Goal: Task Accomplishment & Management: Complete application form

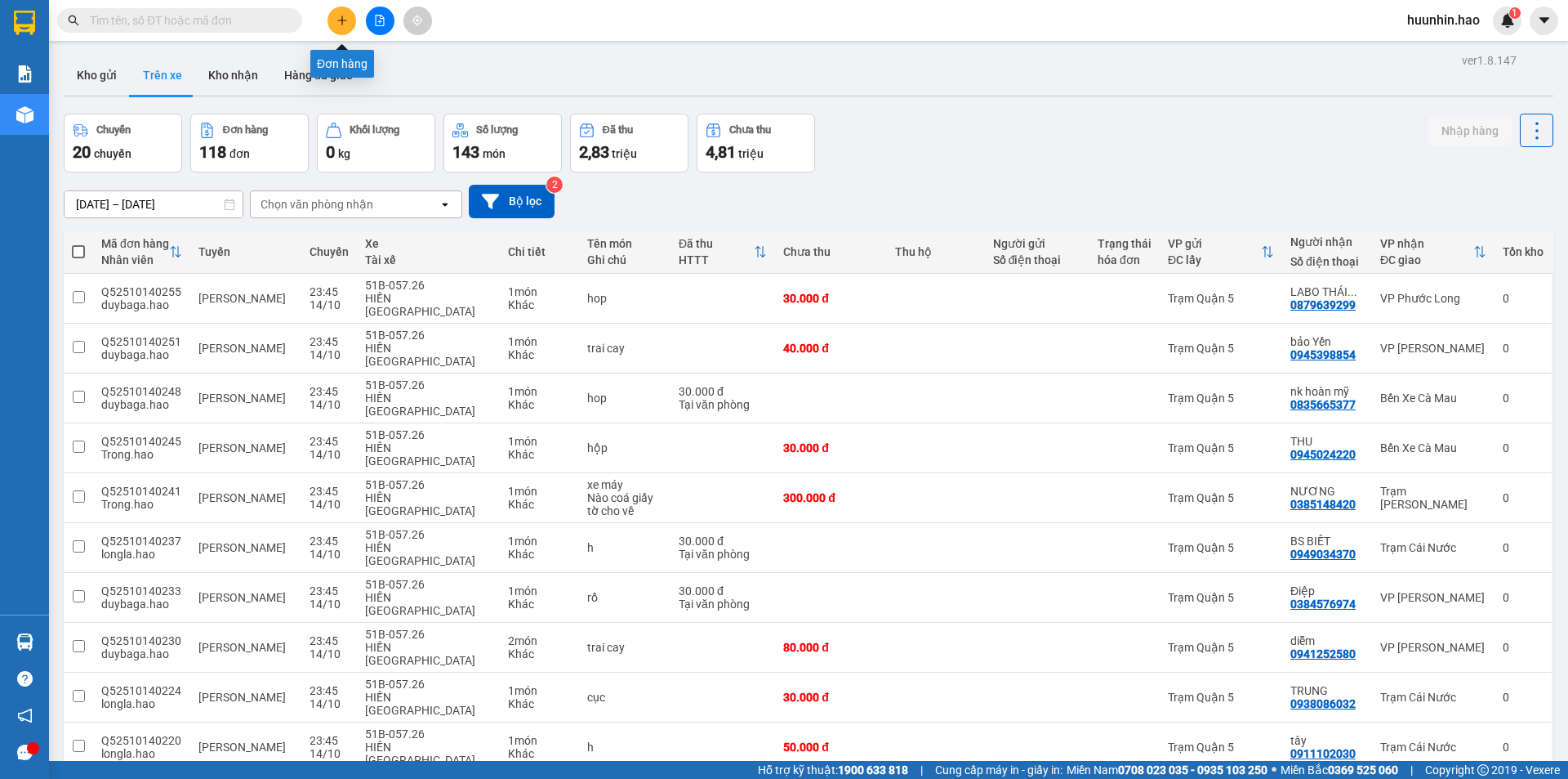
click at [343, 22] on icon "plus" at bounding box center [342, 21] width 12 height 12
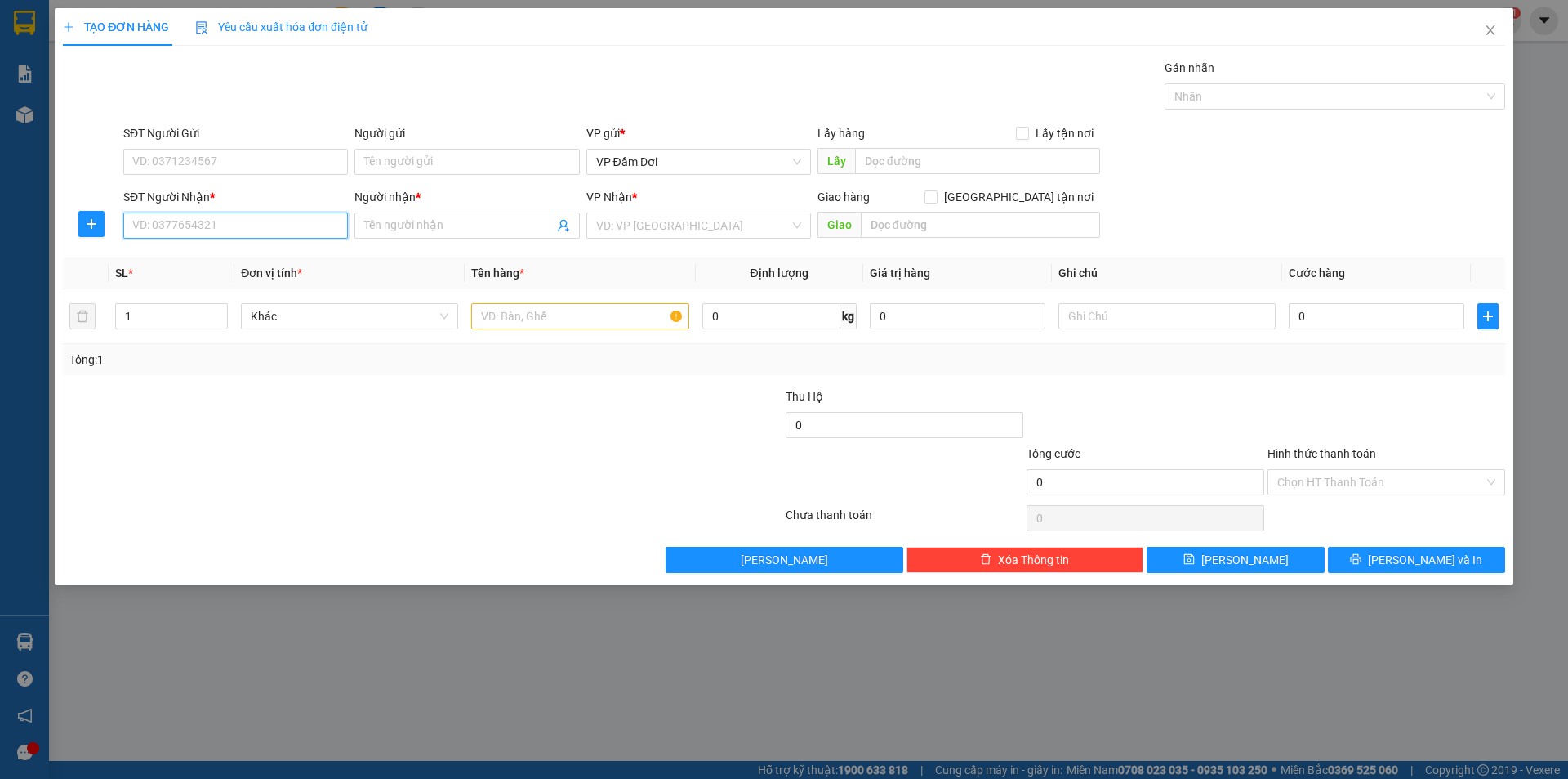
click at [293, 228] on input "SĐT Người Nhận *" at bounding box center [235, 226] width 225 height 26
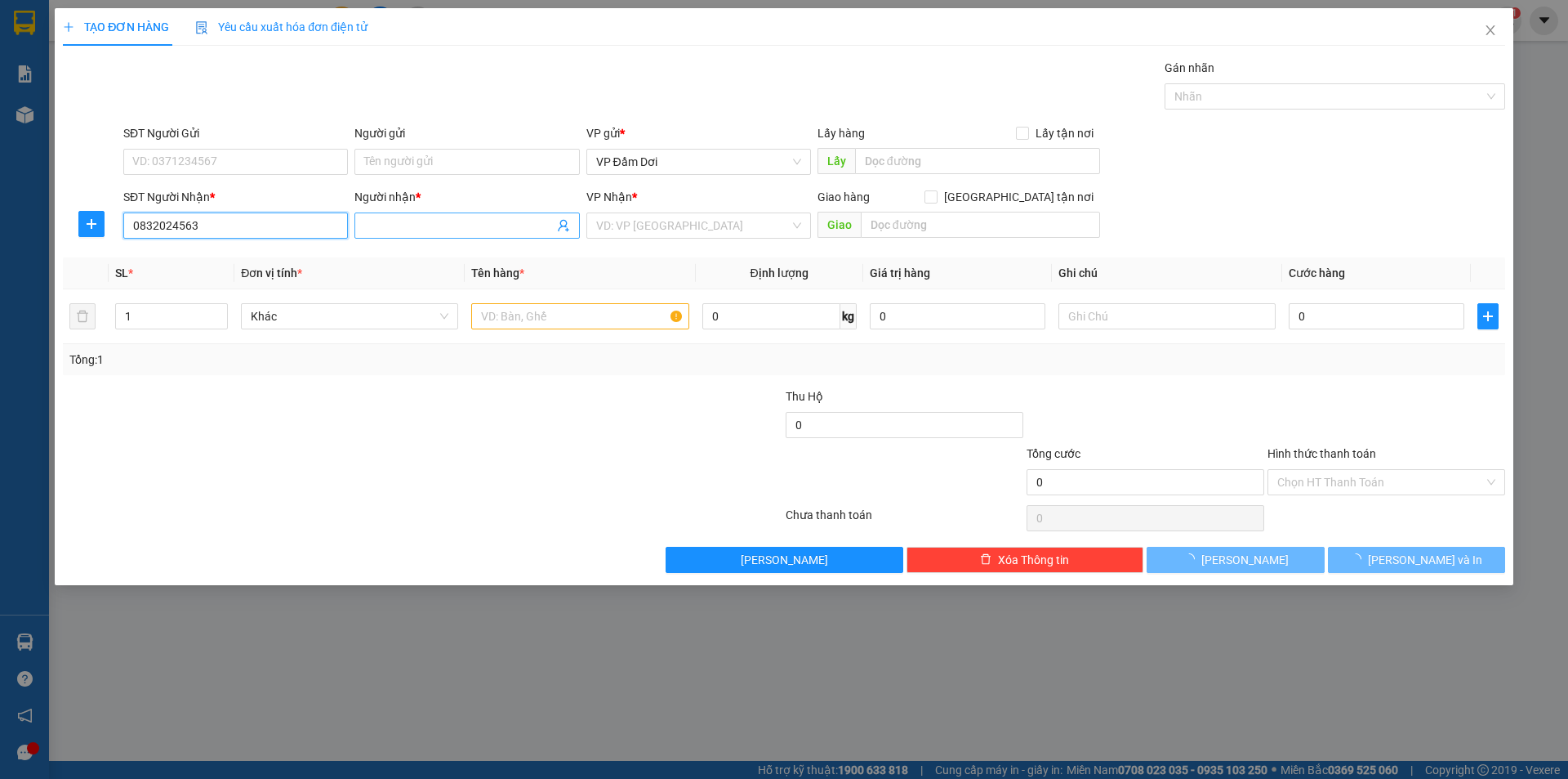
type input "0832024563"
click at [374, 232] on input "Người nhận *" at bounding box center [459, 226] width 188 height 18
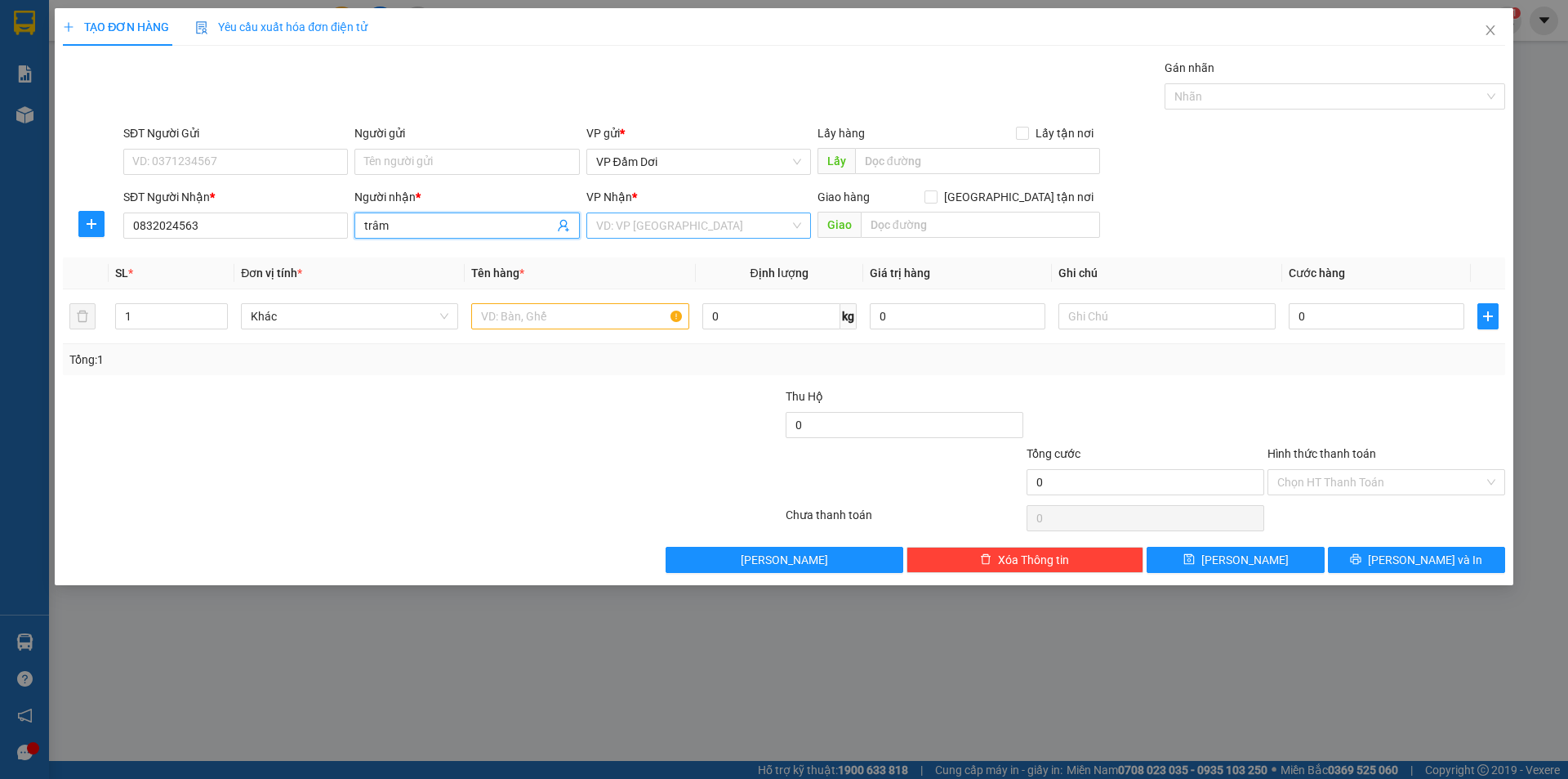
type input "trâm"
click at [702, 228] on input "search" at bounding box center [692, 225] width 193 height 25
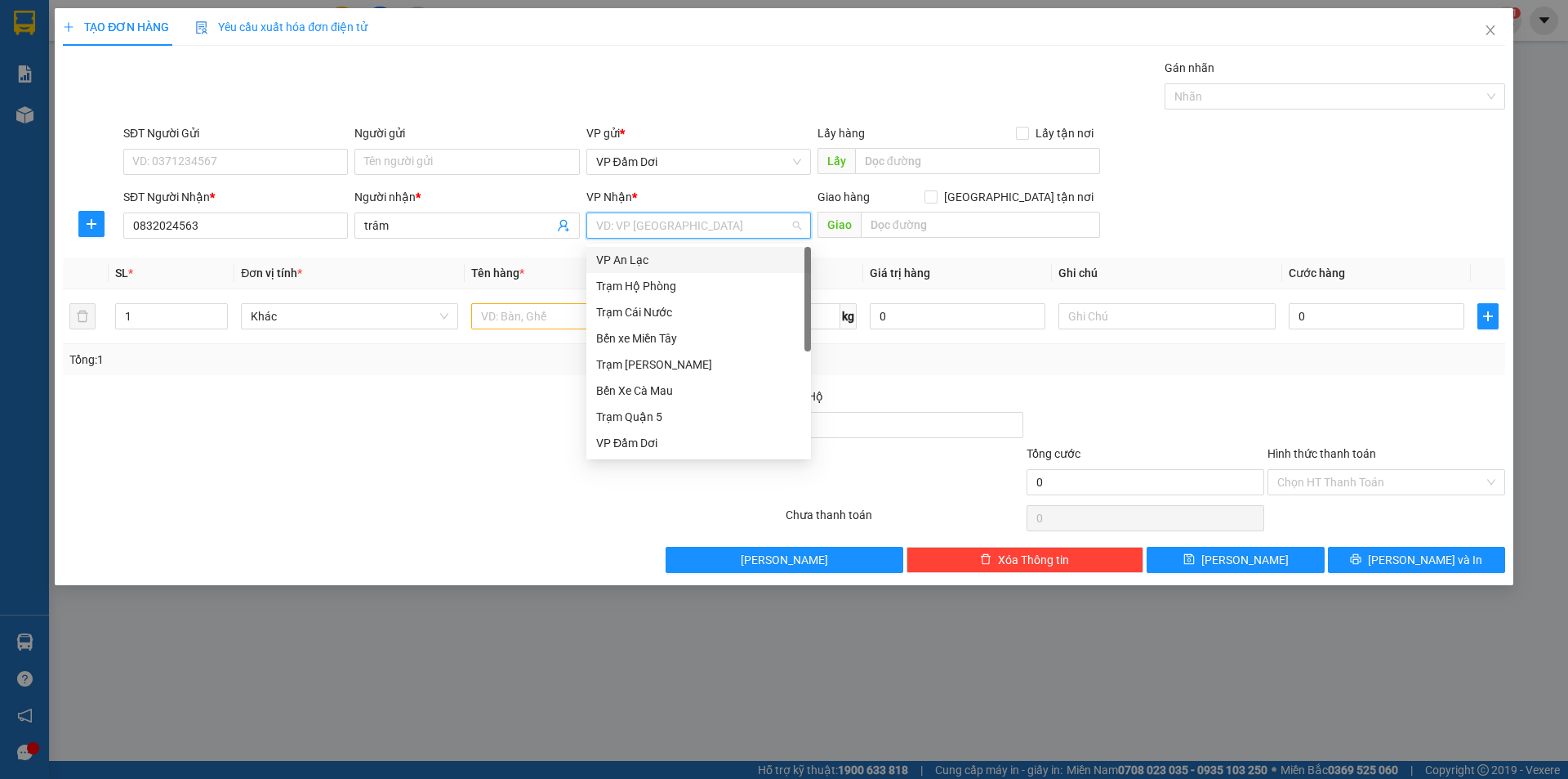
scroll to position [130, 0]
click at [673, 390] on div "VP Bạc Liêu" at bounding box center [698, 390] width 205 height 18
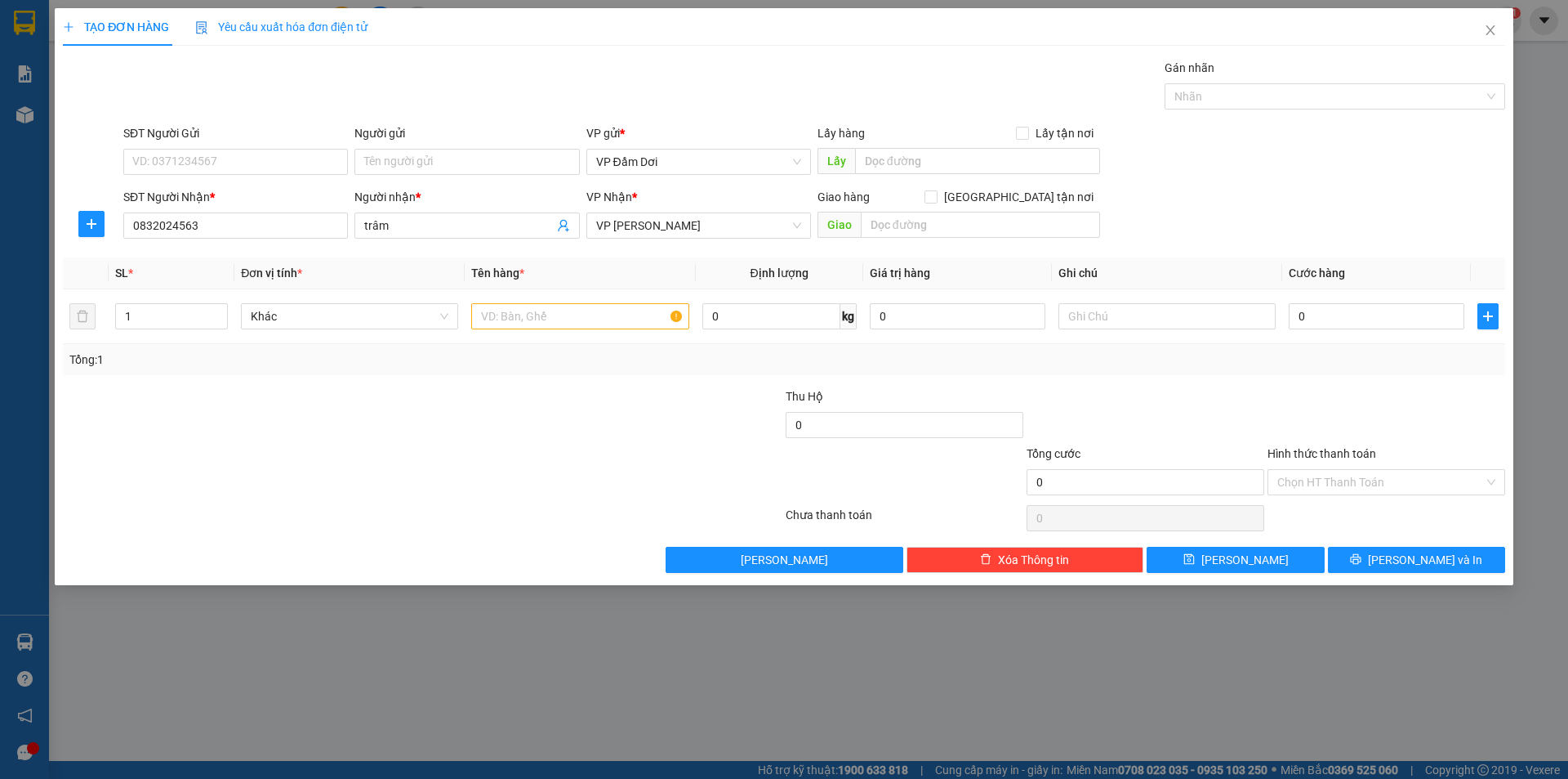
drag, startPoint x: 531, startPoint y: 489, endPoint x: 522, endPoint y: 370, distance: 119.3
click at [530, 483] on div at bounding box center [302, 473] width 482 height 57
drag, startPoint x: 545, startPoint y: 330, endPoint x: 552, endPoint y: 325, distance: 8.6
click at [548, 328] on input "text" at bounding box center [581, 316] width 218 height 26
type input "thùng"
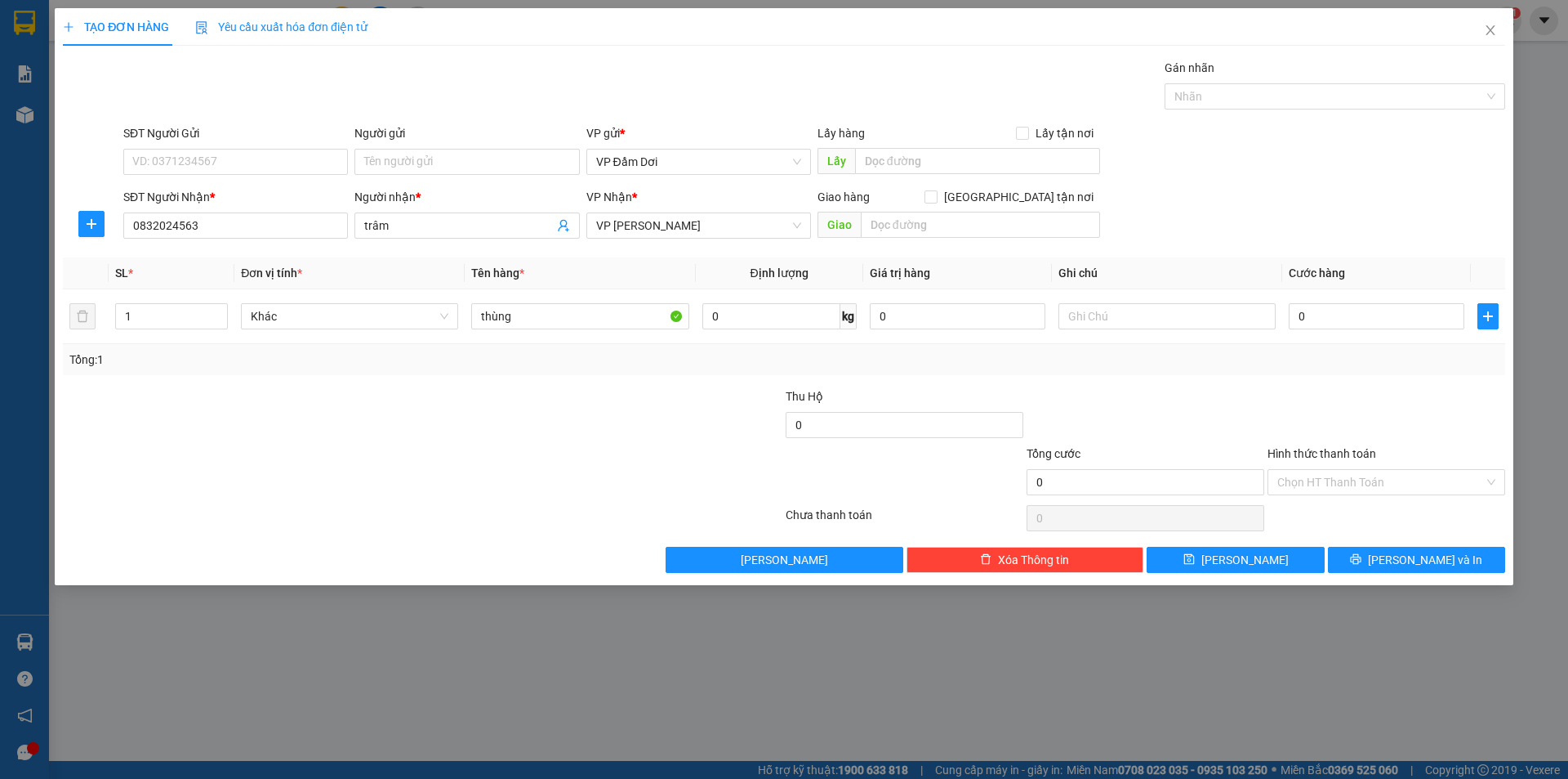
drag, startPoint x: 481, startPoint y: 404, endPoint x: 511, endPoint y: 404, distance: 30.0
click at [496, 404] on div at bounding box center [302, 416] width 482 height 57
click at [1314, 321] on input "0" at bounding box center [1377, 316] width 176 height 26
type input "03"
type input "3"
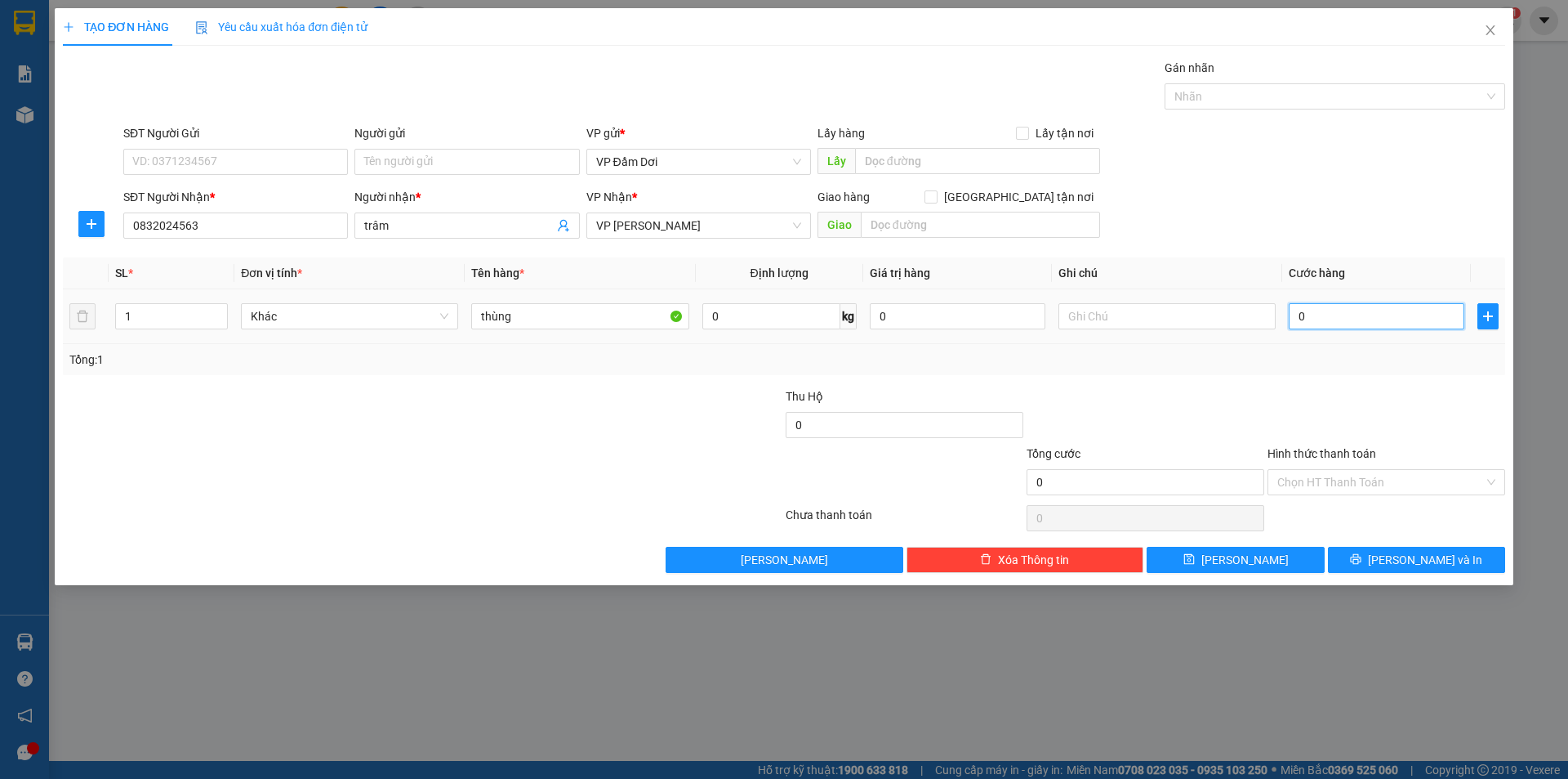
type input "3"
type input "030"
type input "30"
type input "0.300"
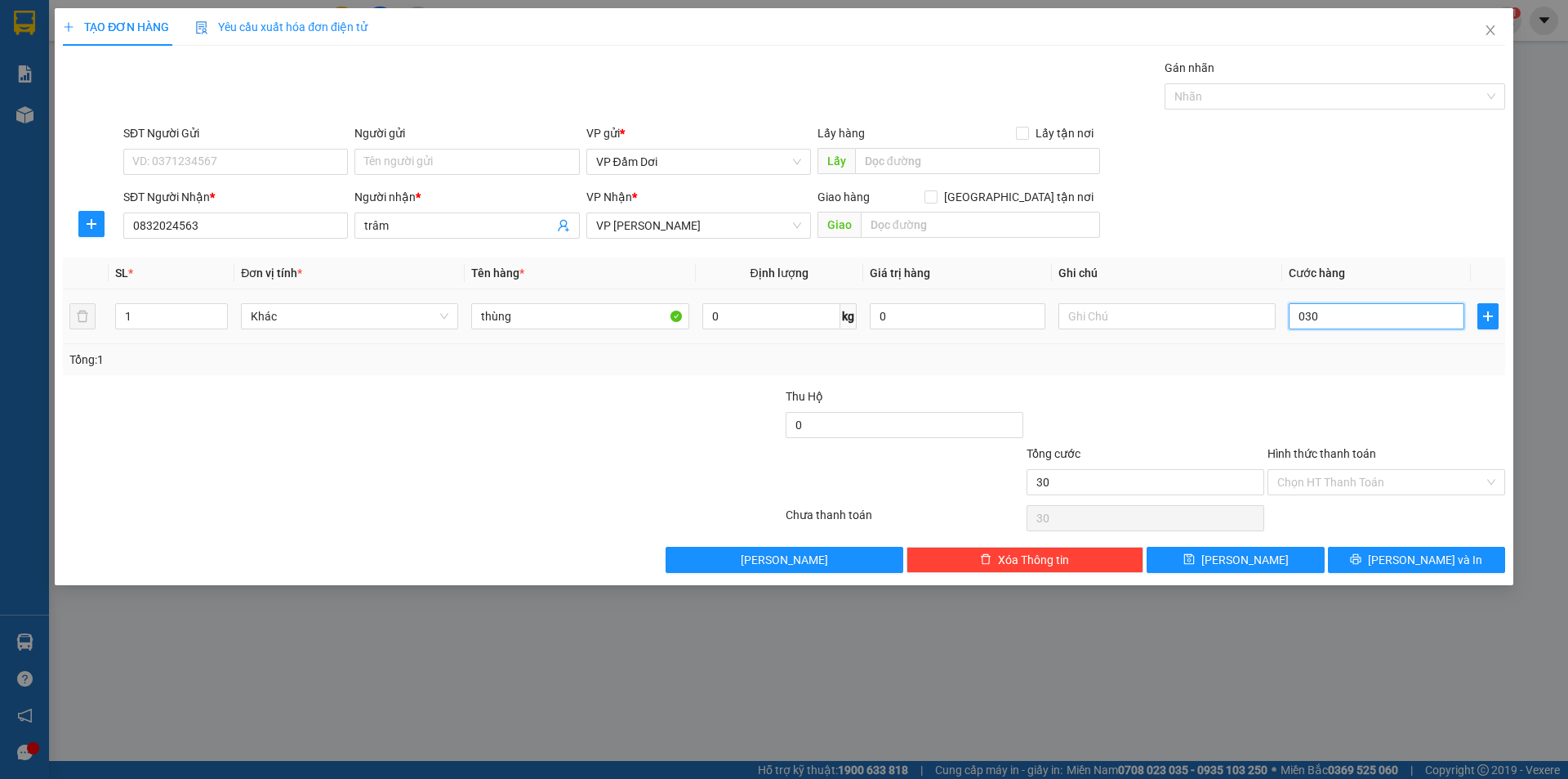
type input "300"
type input "03.000"
type input "3.000"
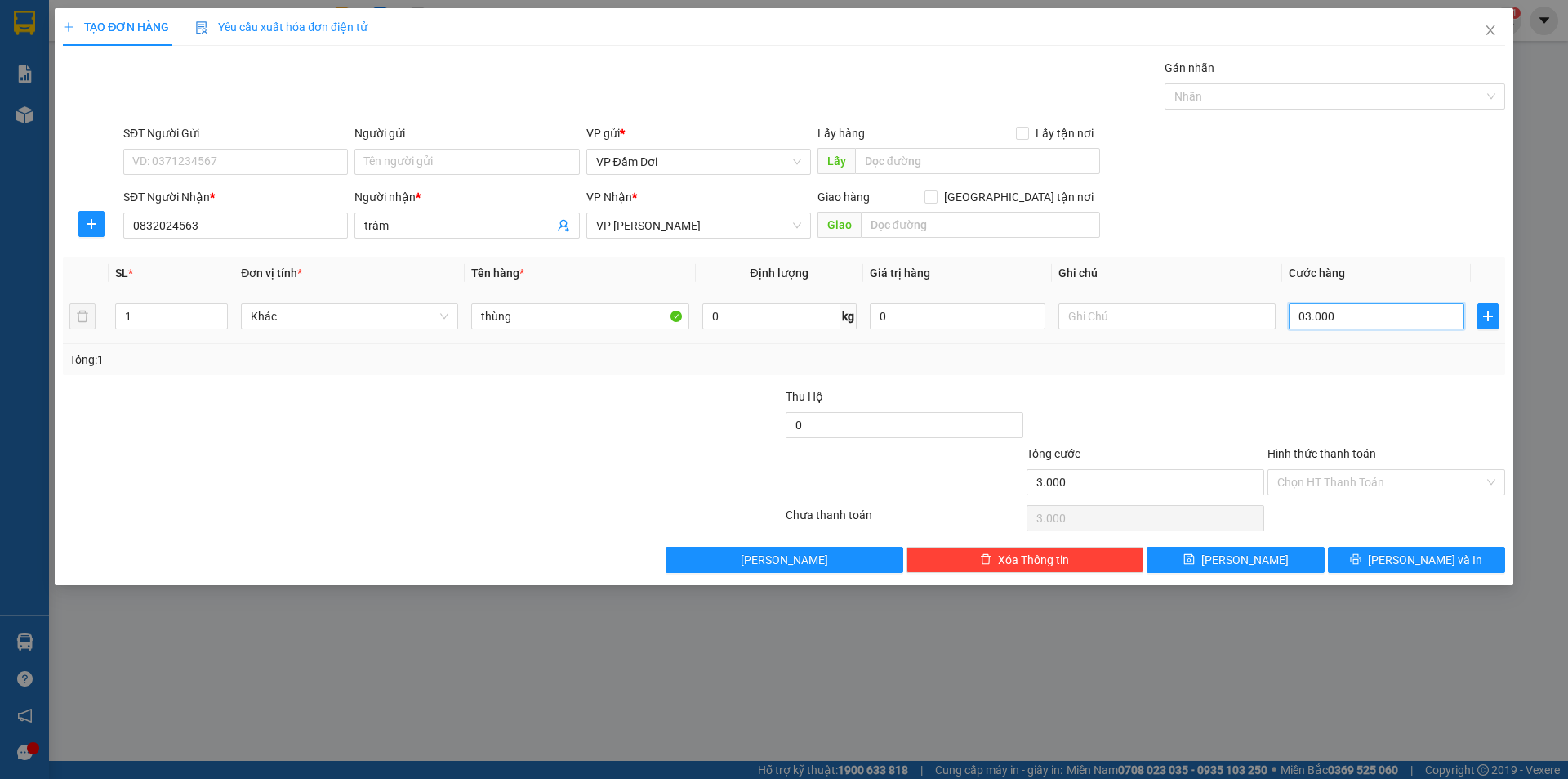
type input "030.000"
type input "30.000"
drag, startPoint x: 1319, startPoint y: 409, endPoint x: 1331, endPoint y: 525, distance: 116.6
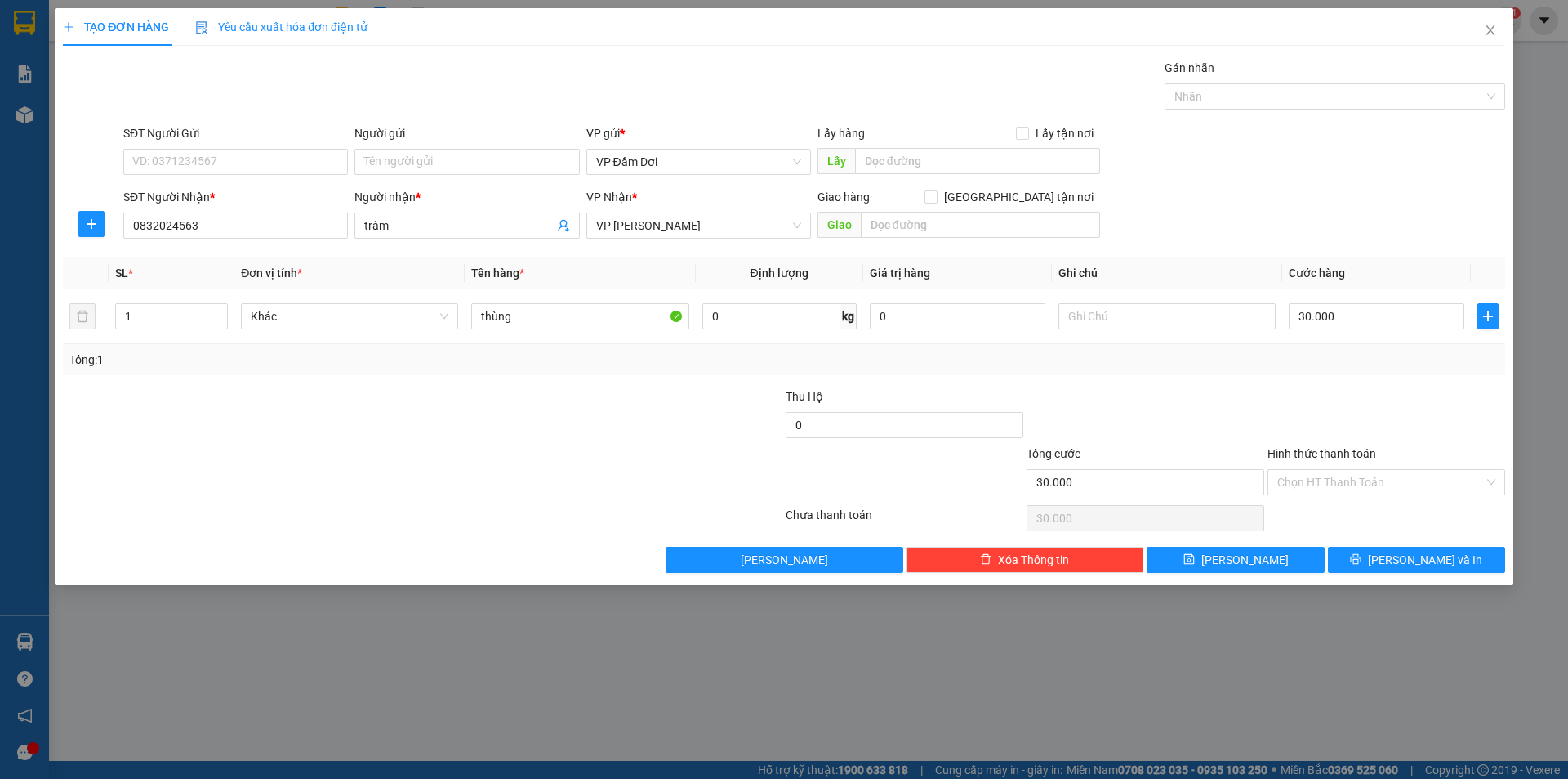
click at [1322, 406] on div at bounding box center [1387, 416] width 241 height 57
click at [1362, 557] on icon "printer" at bounding box center [1356, 559] width 12 height 12
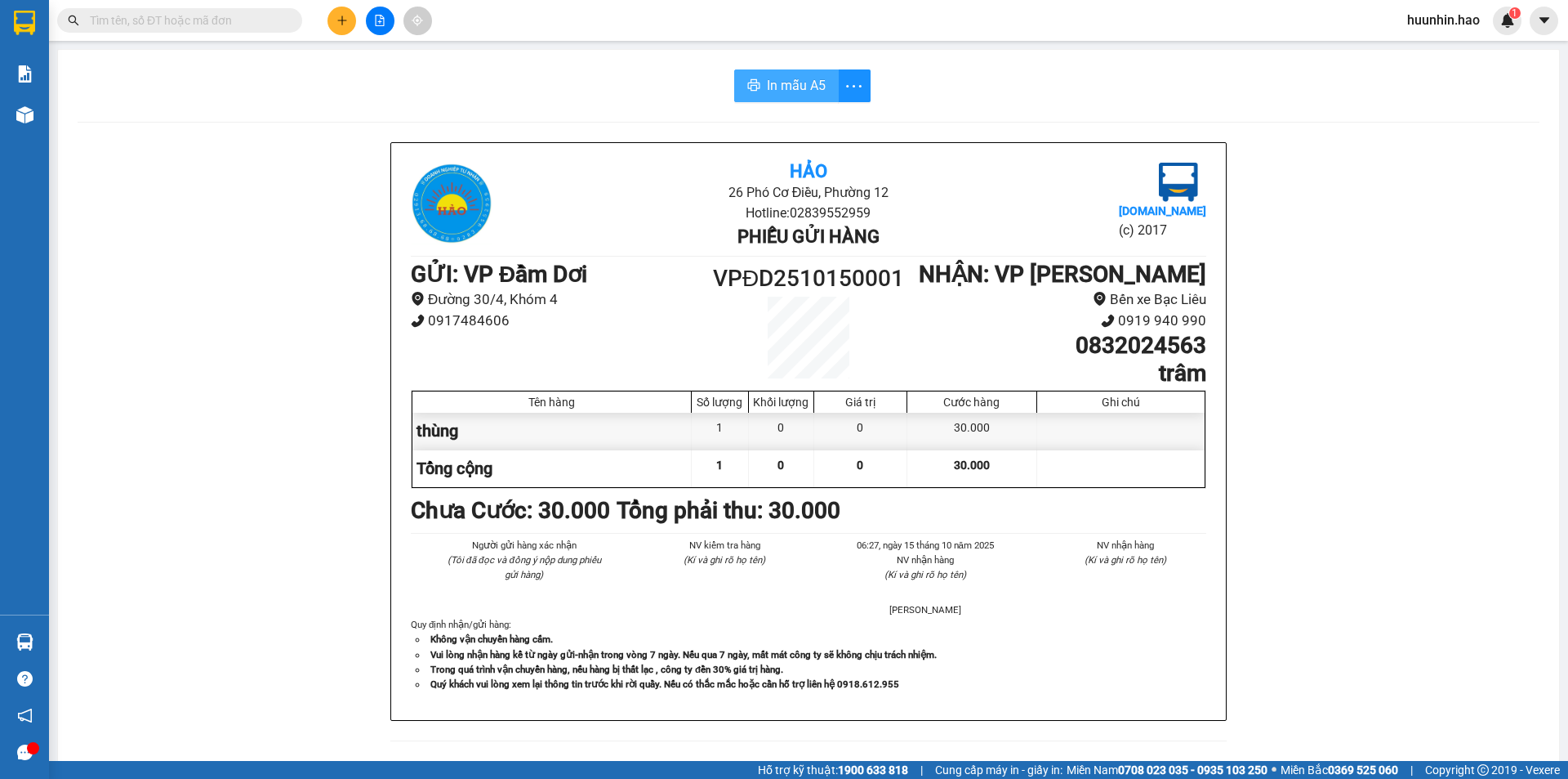
click at [767, 80] on span "In mẫu A5" at bounding box center [796, 85] width 59 height 21
click at [330, 16] on button at bounding box center [341, 21] width 28 height 28
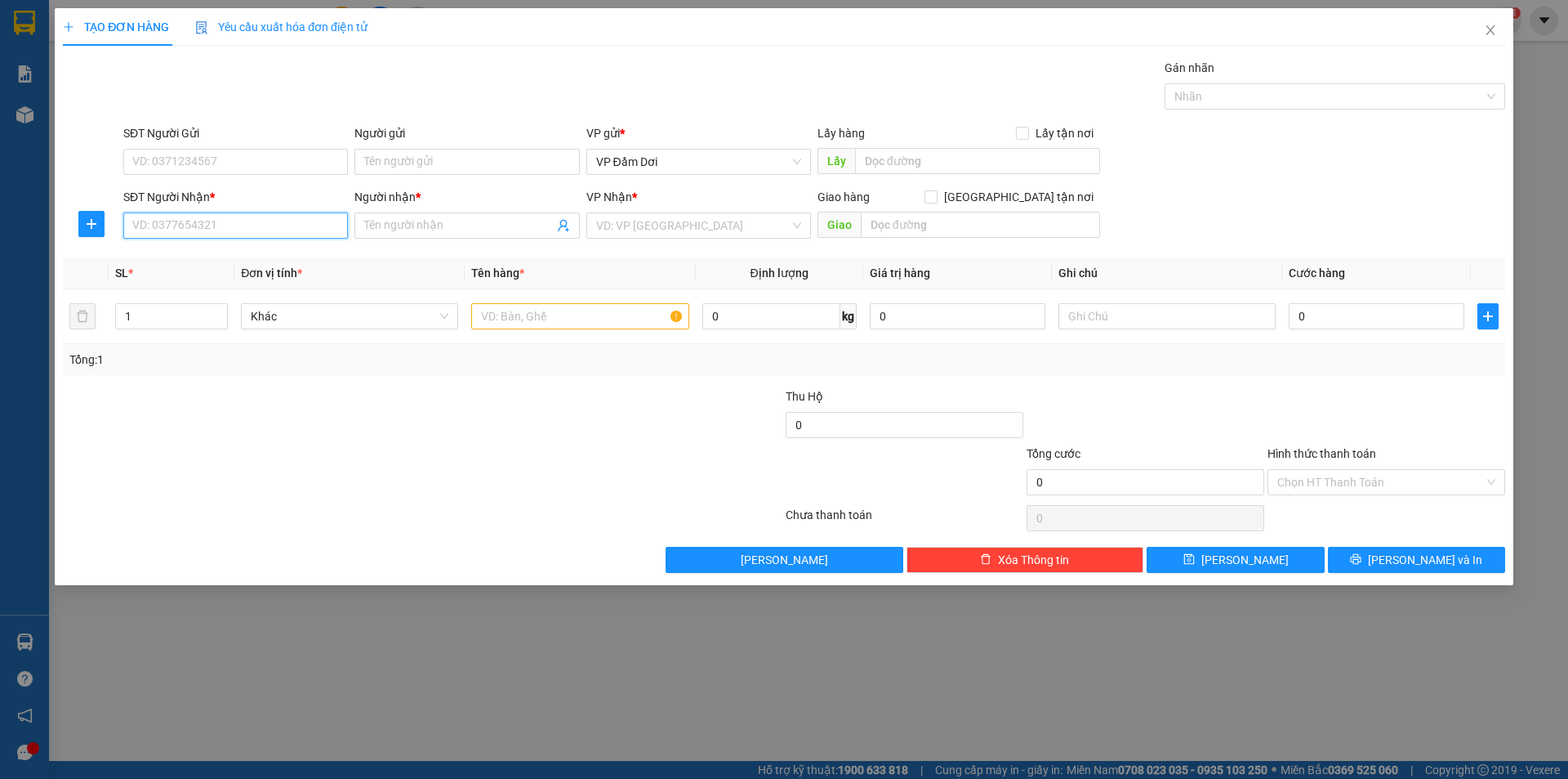
drag, startPoint x: 259, startPoint y: 219, endPoint x: 283, endPoint y: 218, distance: 24.0
click at [260, 219] on input "SĐT Người Nhận *" at bounding box center [235, 226] width 225 height 26
drag, startPoint x: 521, startPoint y: 208, endPoint x: 399, endPoint y: 231, distance: 124.1
click at [399, 231] on input "Người nhận *" at bounding box center [459, 226] width 188 height 18
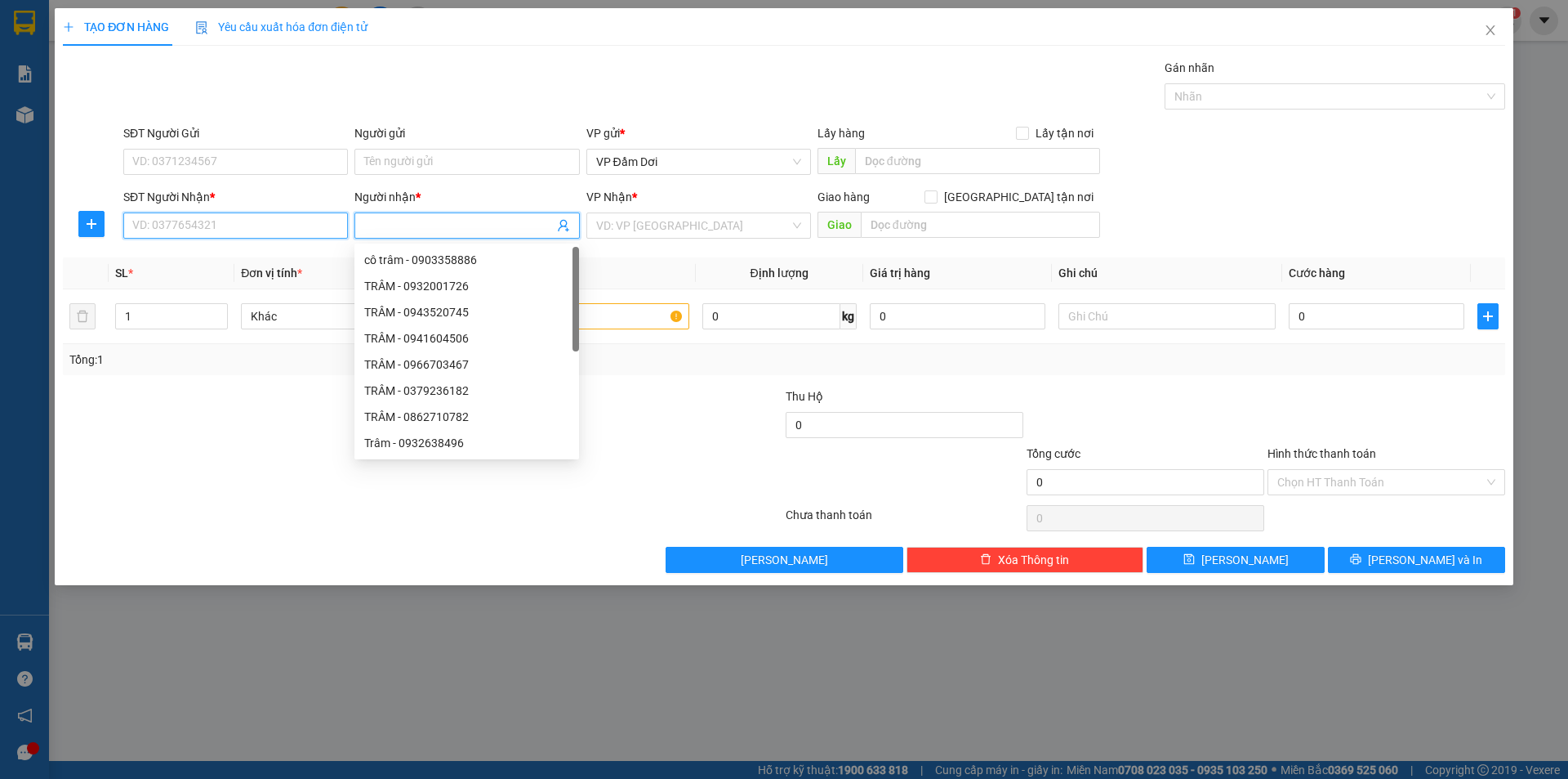
click at [250, 228] on input "SĐT Người Nhận *" at bounding box center [235, 226] width 225 height 26
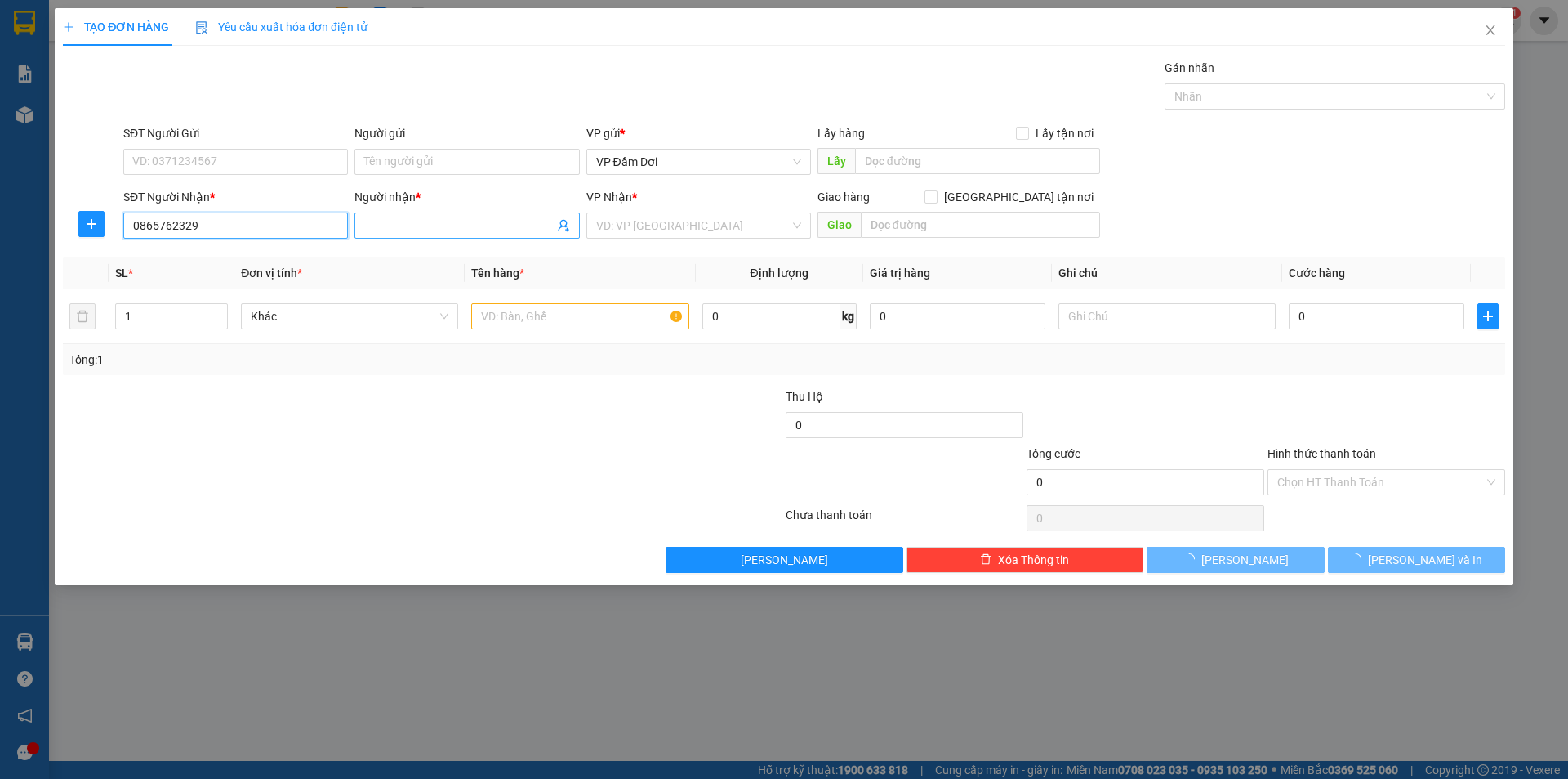
type input "0865762329"
click at [385, 216] on span at bounding box center [467, 226] width 225 height 26
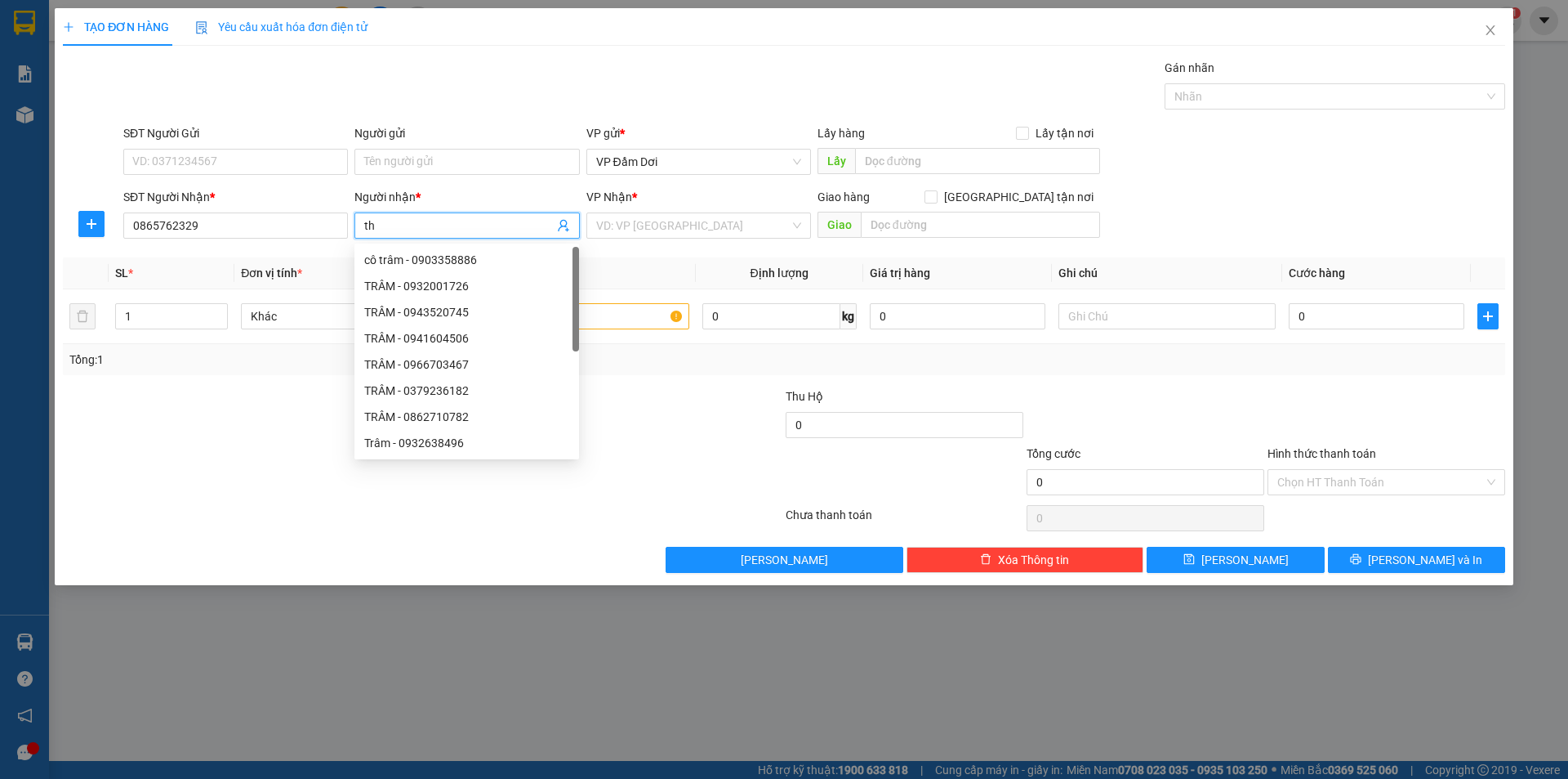
type input "t"
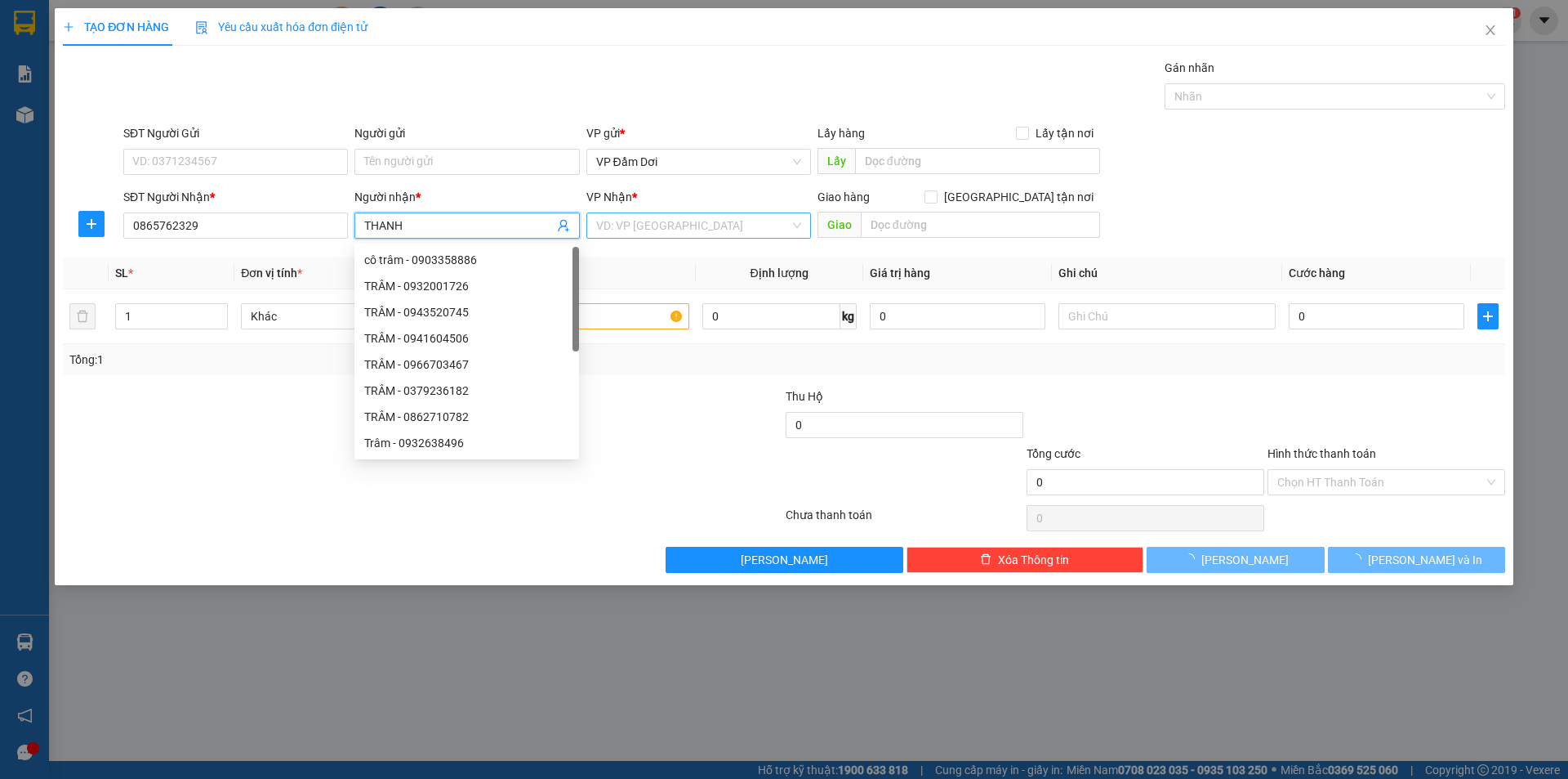
type input "THANH"
click at [641, 234] on input "search" at bounding box center [692, 225] width 193 height 25
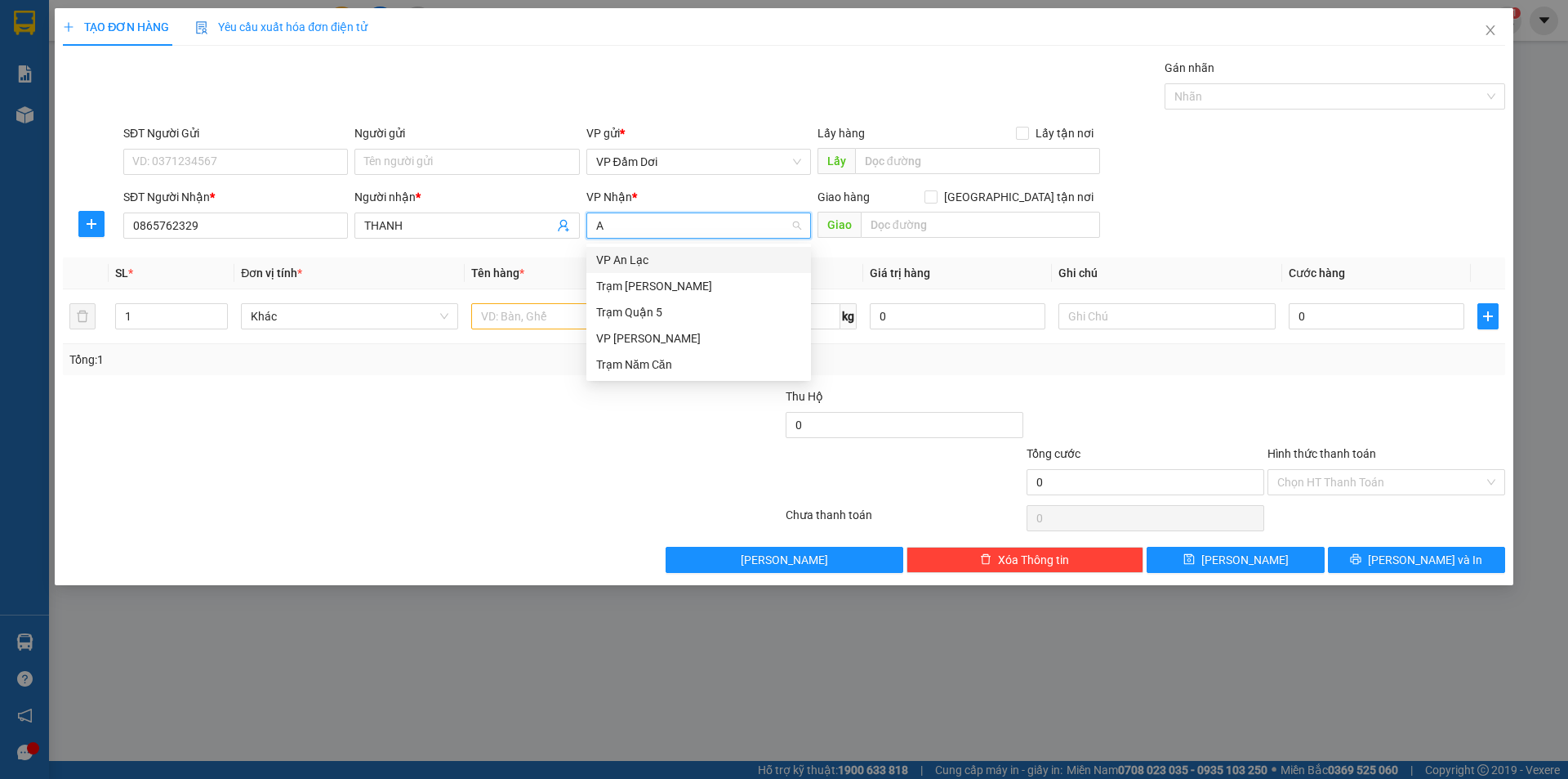
type input "AN"
click at [646, 271] on div "VP An Lạc" at bounding box center [698, 260] width 225 height 26
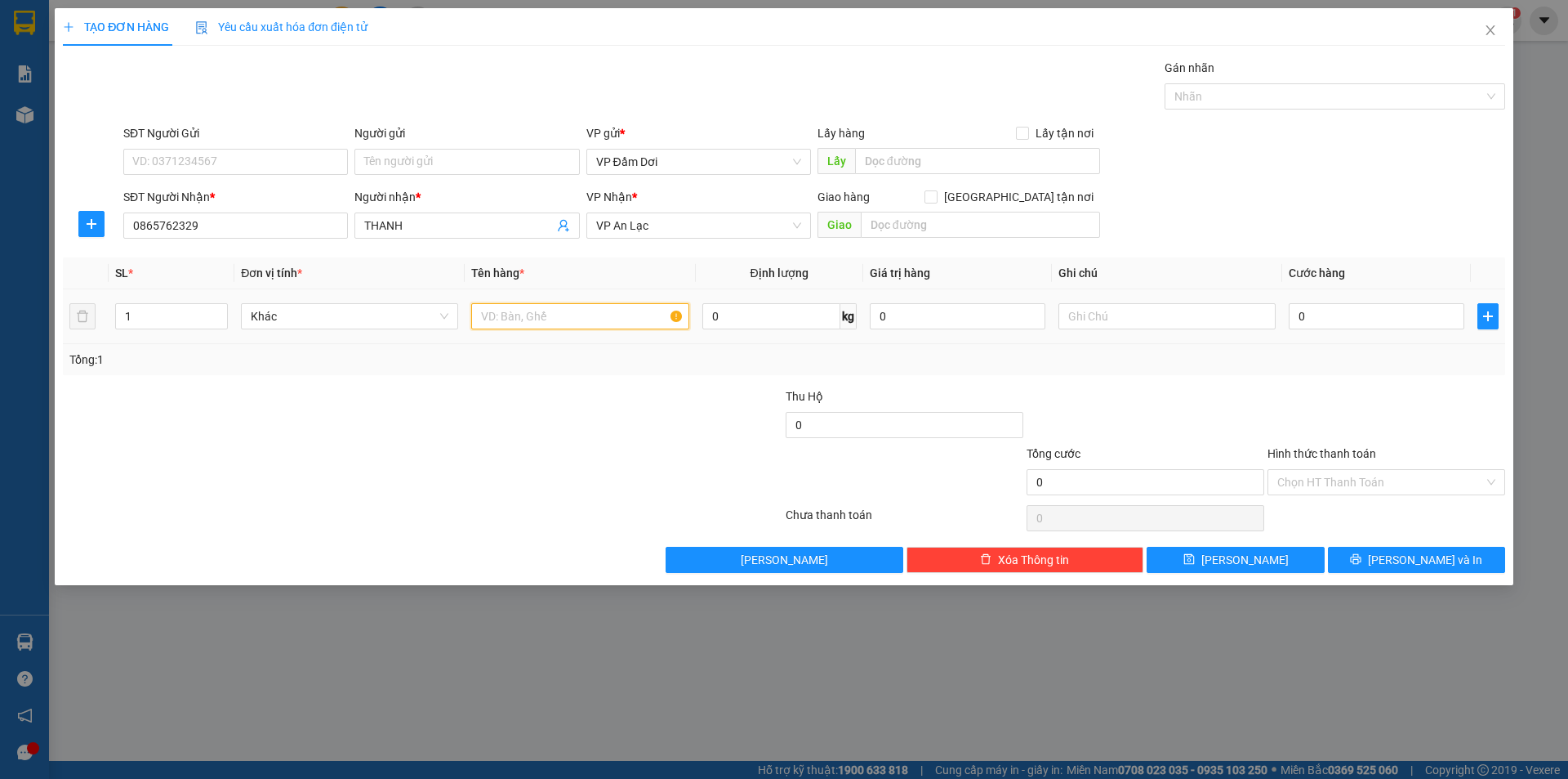
click at [556, 326] on input "text" at bounding box center [581, 316] width 218 height 26
type input "THUNG"
drag, startPoint x: 538, startPoint y: 439, endPoint x: 559, endPoint y: 410, distance: 35.8
click at [538, 439] on div at bounding box center [302, 416] width 482 height 57
click at [1390, 341] on td "0" at bounding box center [1377, 317] width 188 height 55
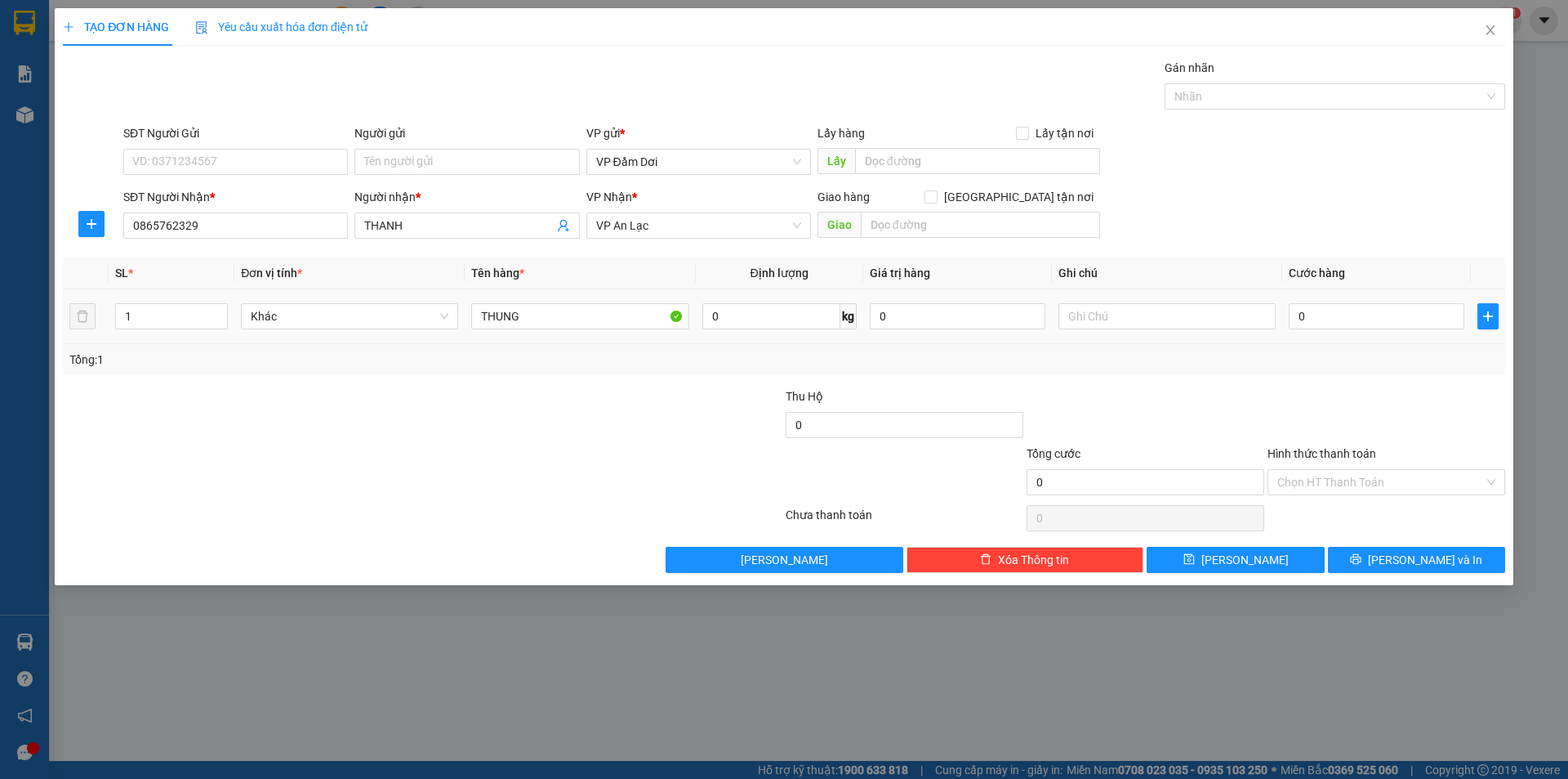
click at [1388, 337] on td "0" at bounding box center [1377, 317] width 188 height 55
click at [1386, 320] on input "0" at bounding box center [1377, 316] width 176 height 26
type input "5"
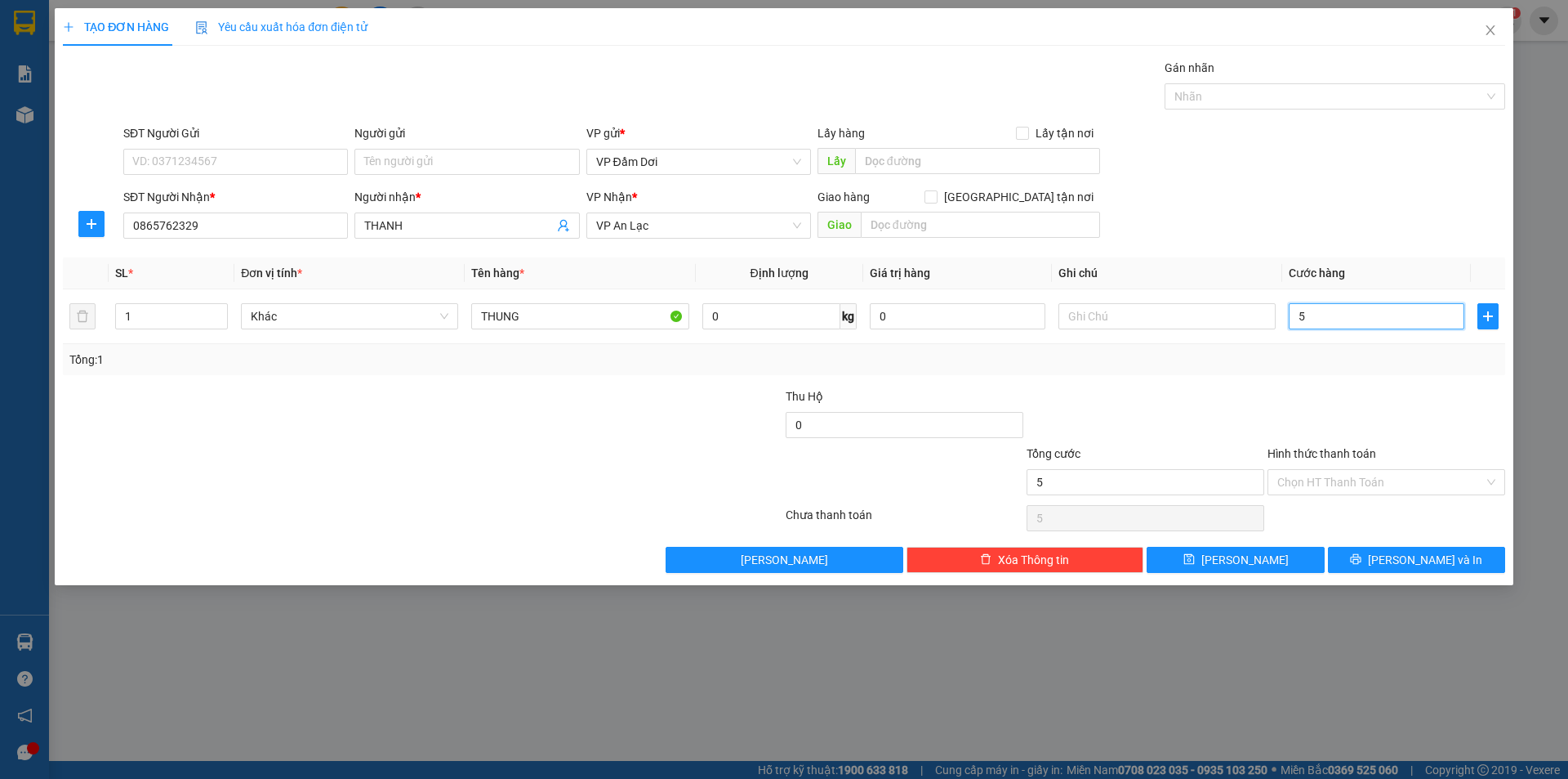
type input "50"
type input "500"
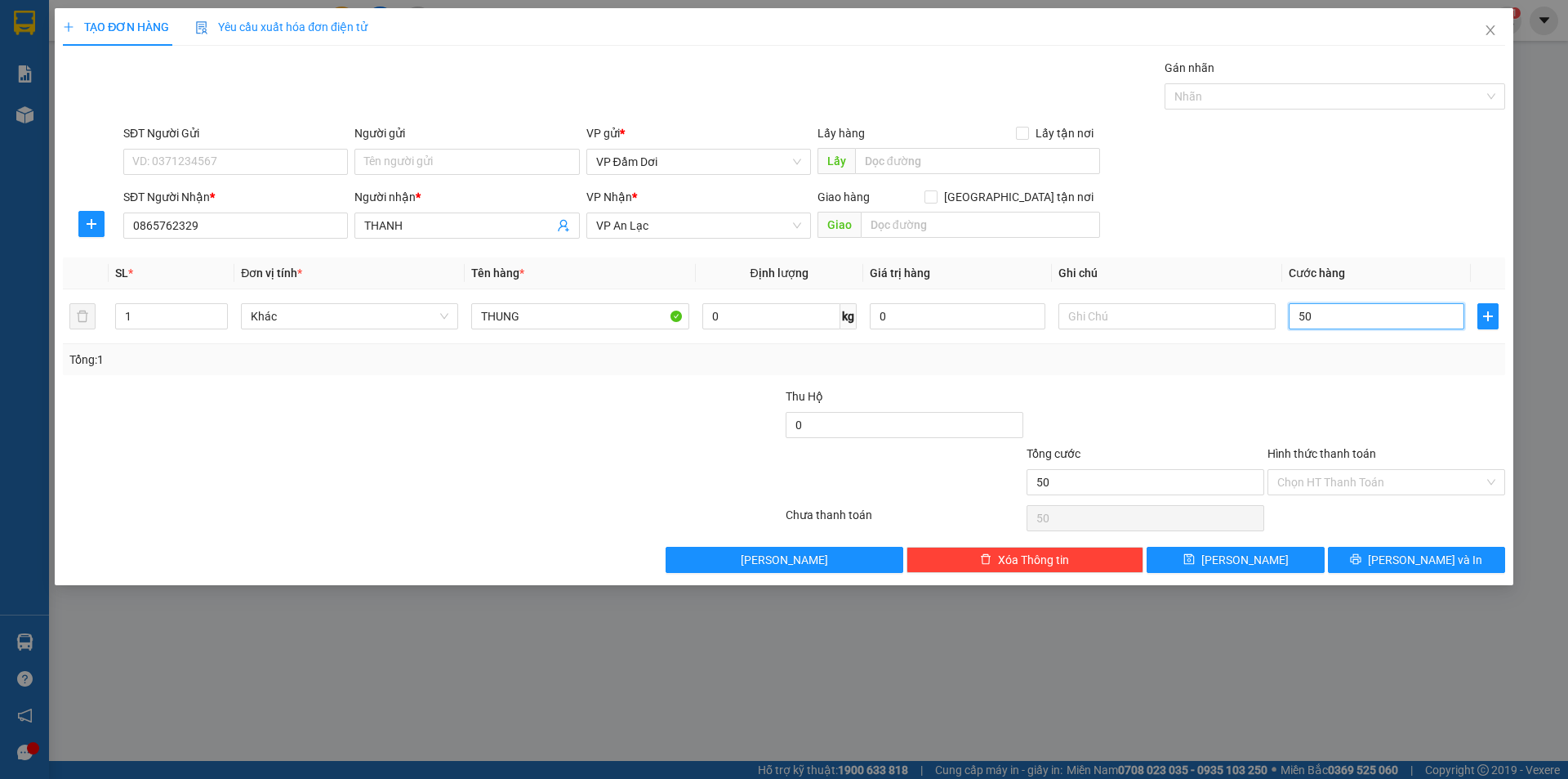
type input "500"
type input "5.000"
type input "50.000"
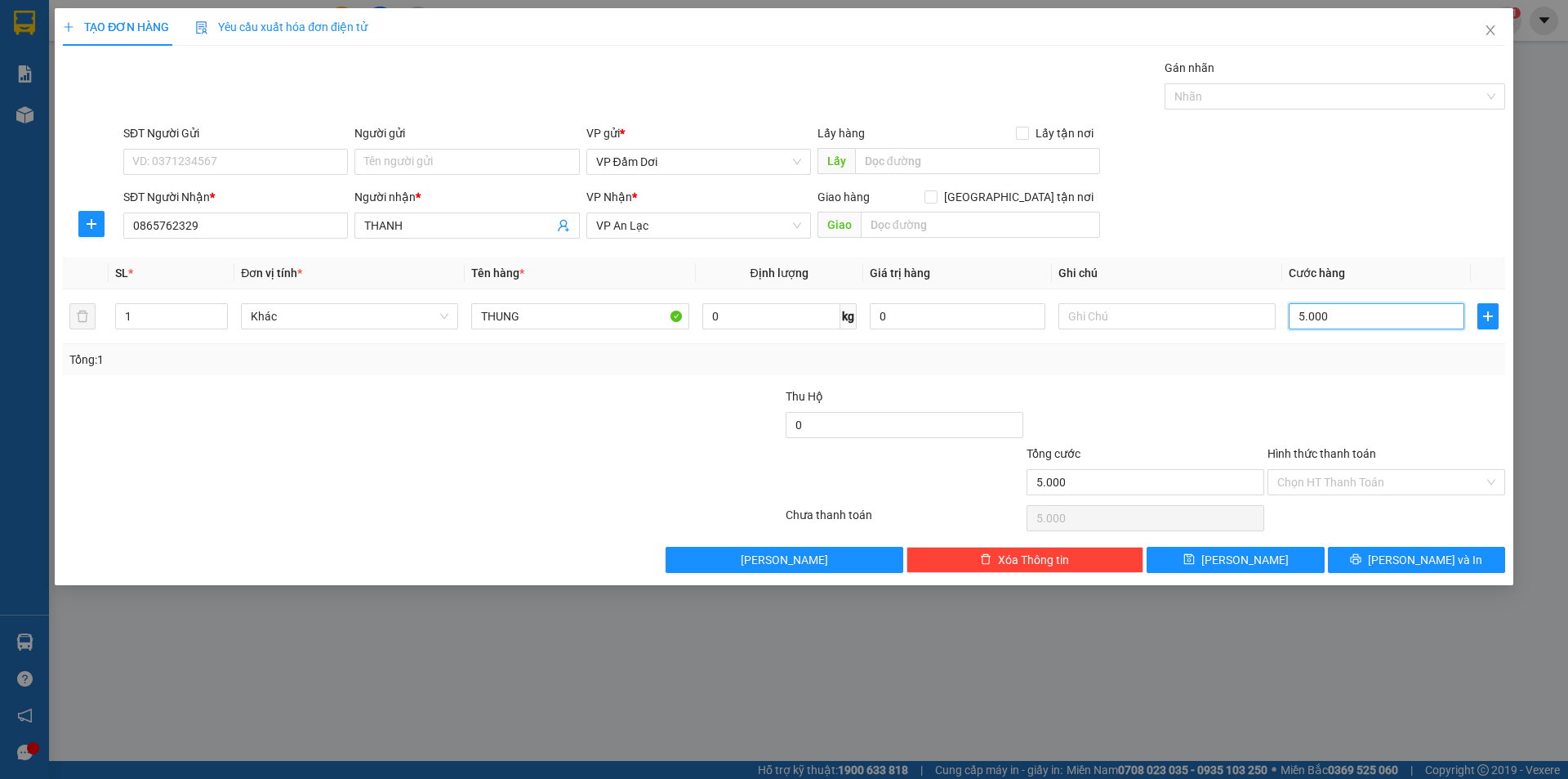
type input "50.000"
drag, startPoint x: 1351, startPoint y: 358, endPoint x: 1338, endPoint y: 355, distance: 13.3
click at [1345, 361] on div "Tổng: 1" at bounding box center [784, 359] width 1430 height 18
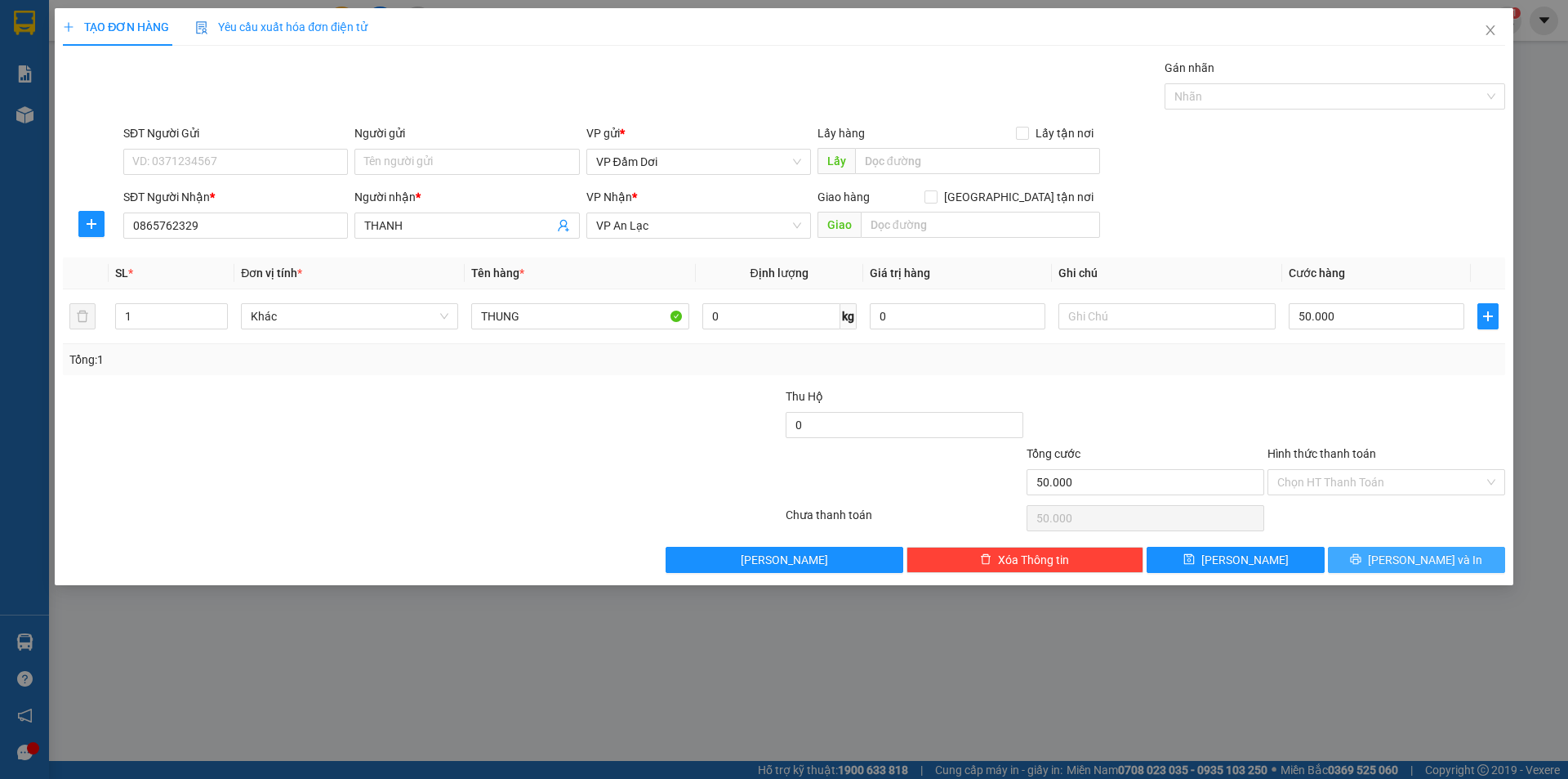
click at [1417, 555] on span "Lưu và In" at bounding box center [1425, 559] width 115 height 18
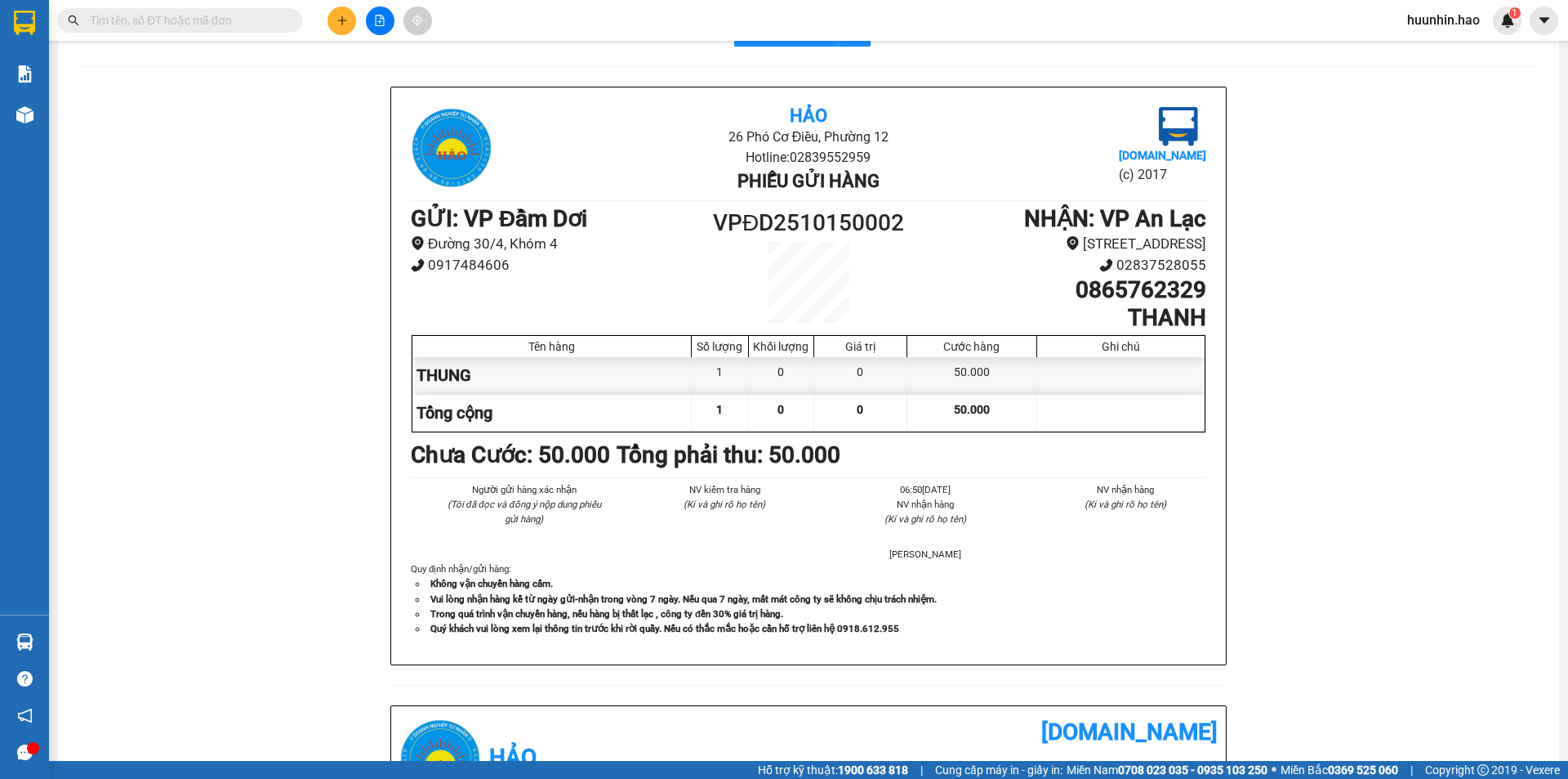
scroll to position [81, 0]
